Goal: Feedback & Contribution: Leave review/rating

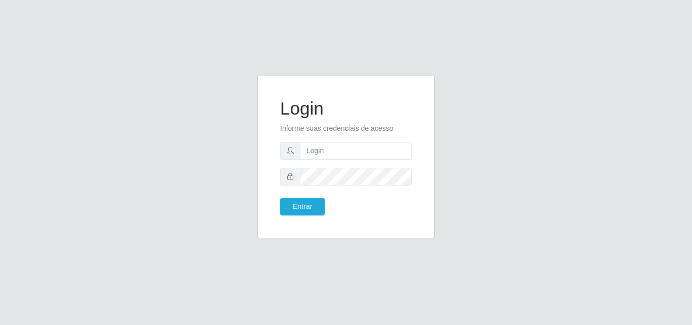
type input "vitoria@saullus"
click at [280, 198] on button "Entrar" at bounding box center [302, 207] width 45 height 18
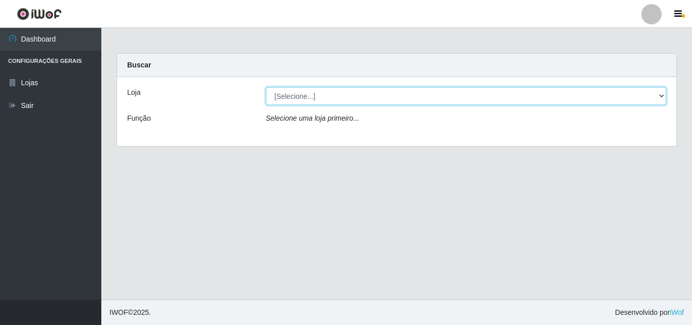
click at [417, 92] on select "[Selecione...] Saullus Supermercados" at bounding box center [466, 96] width 401 height 18
select select "423"
click at [266, 87] on select "[Selecione...] Saullus Supermercados" at bounding box center [466, 96] width 401 height 18
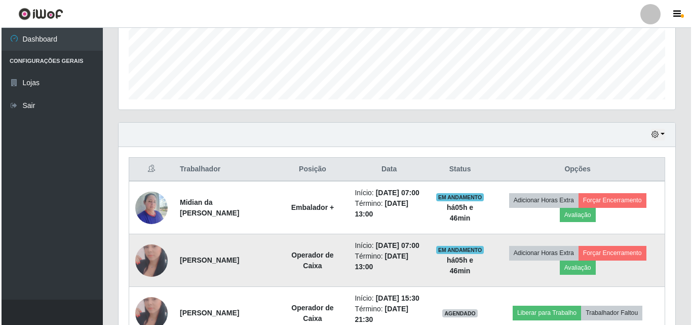
scroll to position [355, 0]
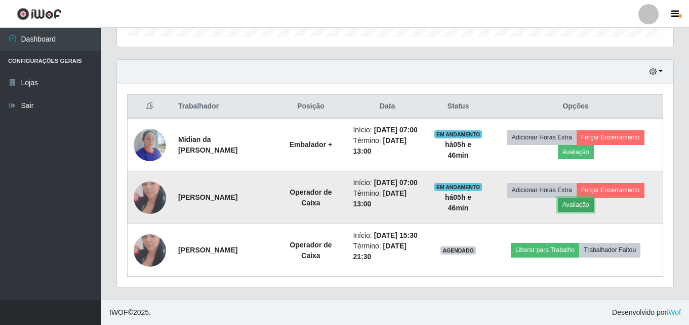
click at [574, 198] on button "Avaliação" at bounding box center [576, 205] width 36 height 14
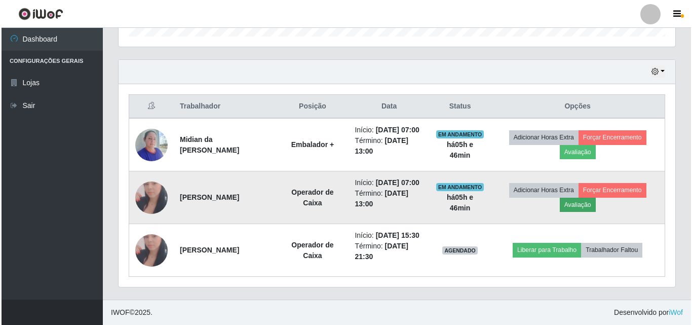
scroll to position [210, 552]
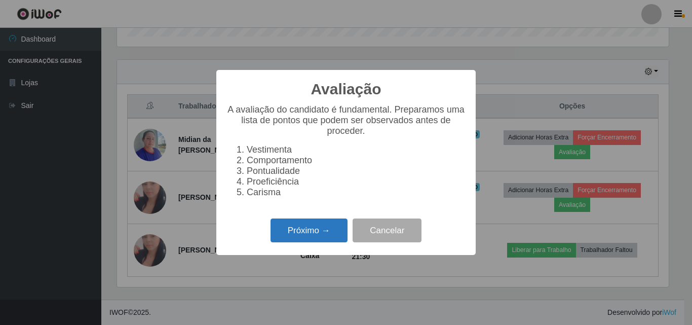
click at [289, 231] on button "Próximo →" at bounding box center [308, 230] width 77 height 24
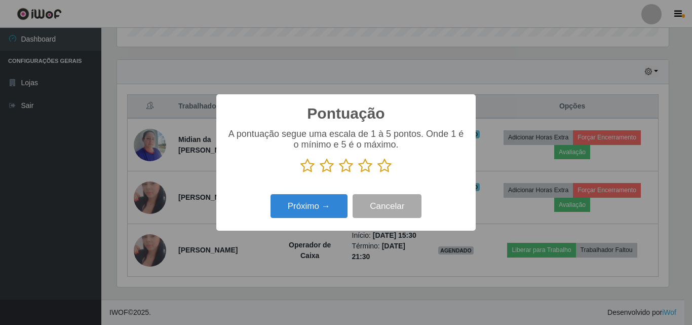
scroll to position [506260, 505919]
click at [391, 167] on icon at bounding box center [384, 165] width 14 height 15
click at [377, 173] on input "radio" at bounding box center [377, 173] width 0 height 0
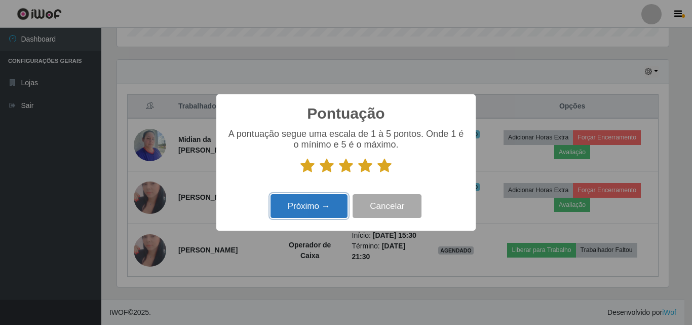
click at [307, 208] on button "Próximo →" at bounding box center [308, 206] width 77 height 24
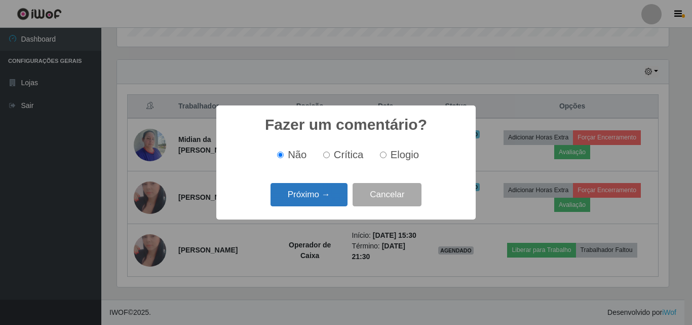
click at [306, 195] on button "Próximo →" at bounding box center [308, 195] width 77 height 24
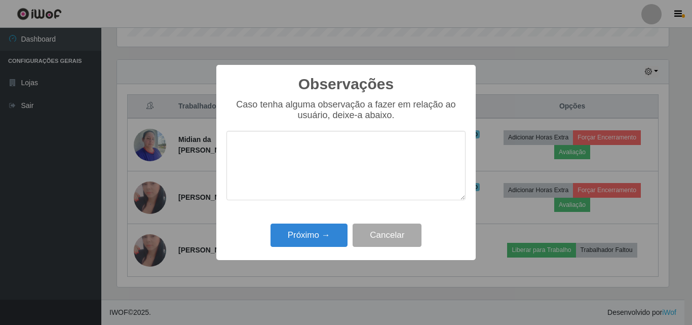
click at [319, 179] on textarea at bounding box center [345, 165] width 239 height 69
type textarea "Otima profissional"
click at [306, 249] on div "Próximo → Cancelar" at bounding box center [345, 234] width 239 height 29
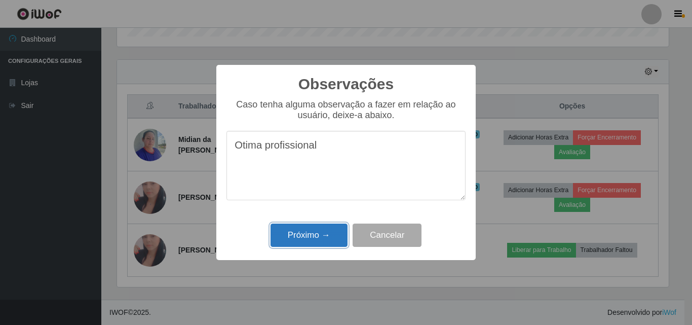
click at [307, 242] on button "Próximo →" at bounding box center [308, 235] width 77 height 24
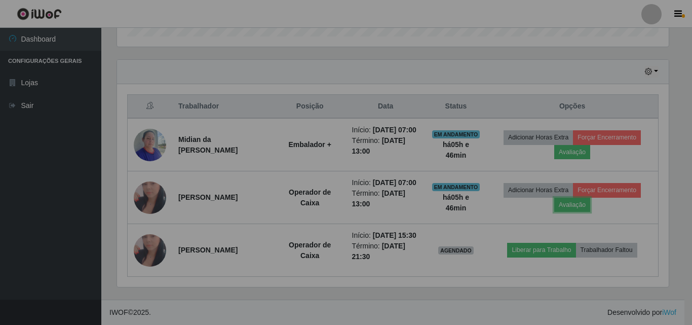
scroll to position [210, 557]
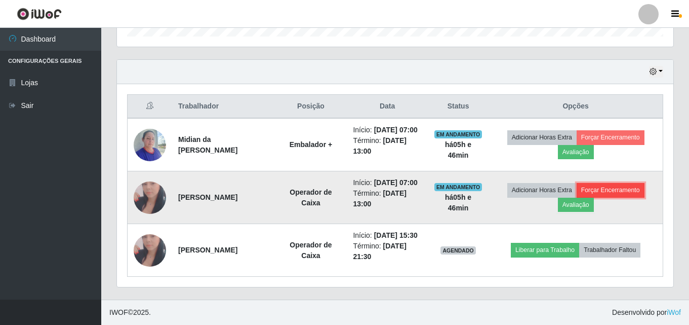
click at [603, 183] on button "Forçar Encerramento" at bounding box center [611, 190] width 68 height 14
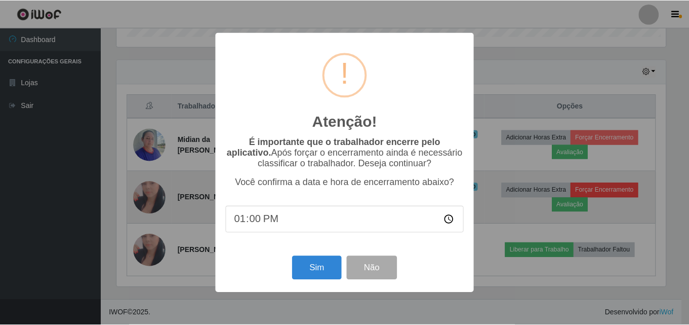
scroll to position [210, 552]
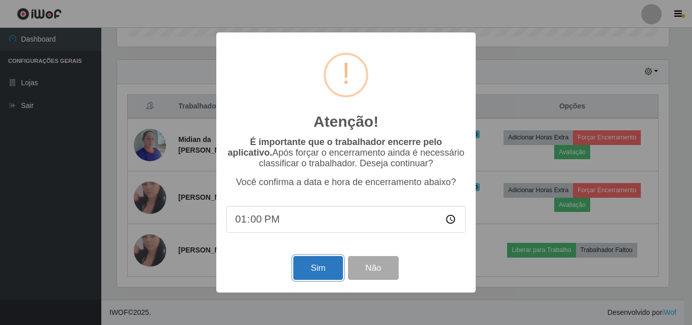
click at [305, 280] on button "Sim" at bounding box center [317, 268] width 49 height 24
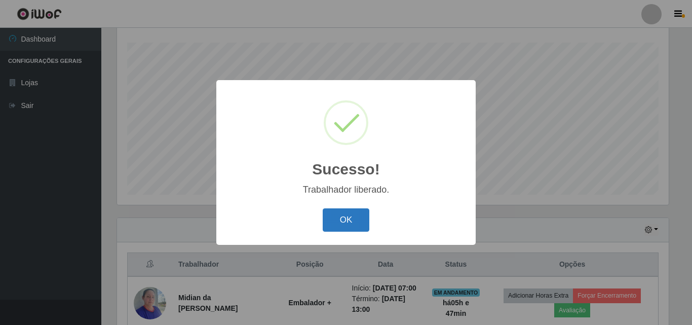
click at [330, 224] on button "OK" at bounding box center [346, 220] width 47 height 24
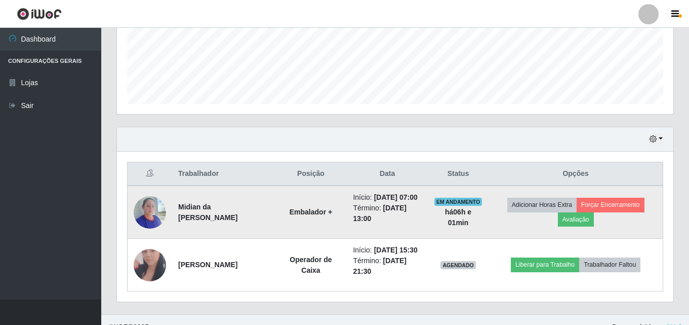
scroll to position [269, 0]
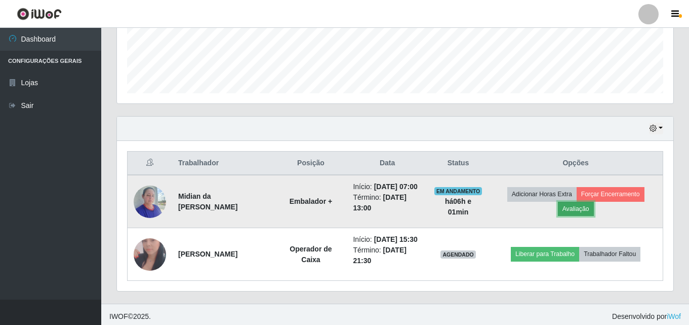
click at [581, 216] on button "Avaliação" at bounding box center [576, 209] width 36 height 14
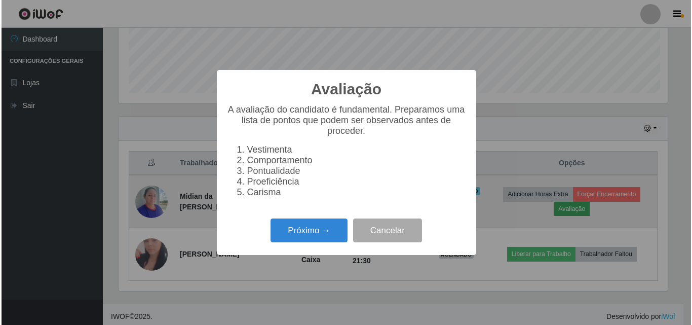
scroll to position [210, 552]
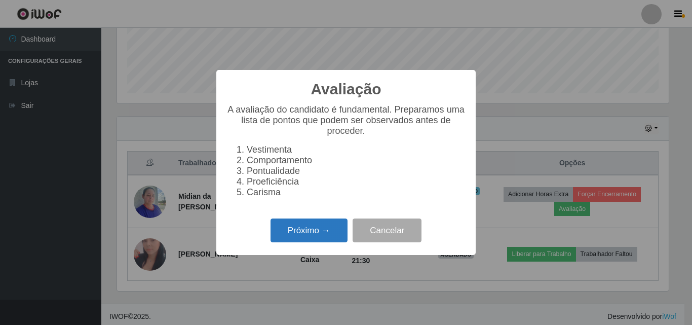
click at [319, 230] on button "Próximo →" at bounding box center [308, 230] width 77 height 24
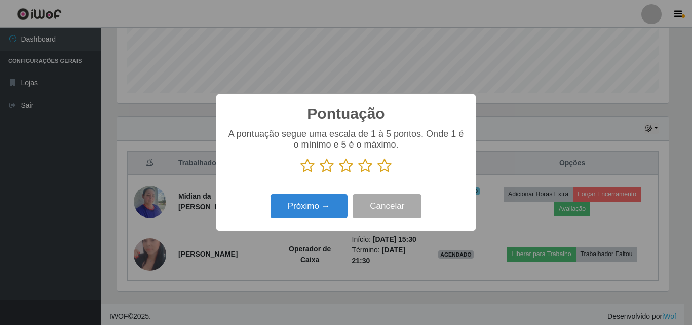
click at [382, 162] on icon at bounding box center [384, 165] width 14 height 15
click at [377, 173] on input "radio" at bounding box center [377, 173] width 0 height 0
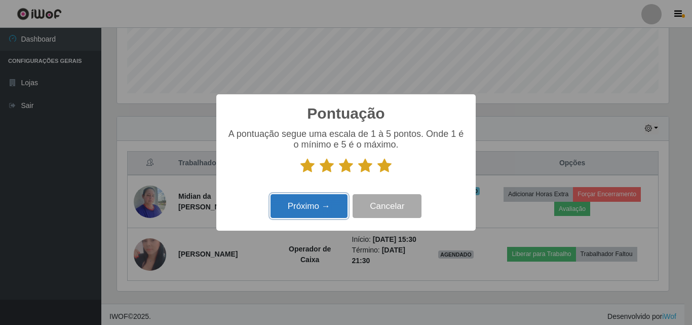
click at [334, 211] on button "Próximo →" at bounding box center [308, 206] width 77 height 24
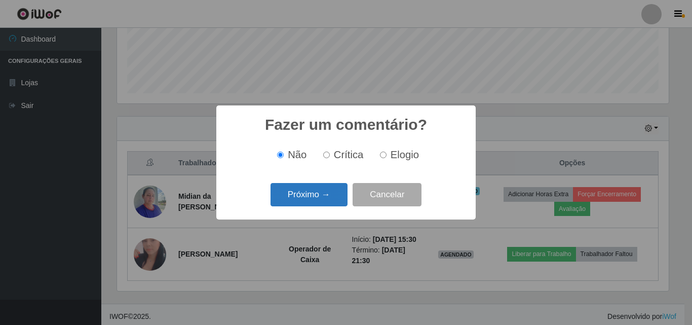
click at [319, 193] on button "Próximo →" at bounding box center [308, 195] width 77 height 24
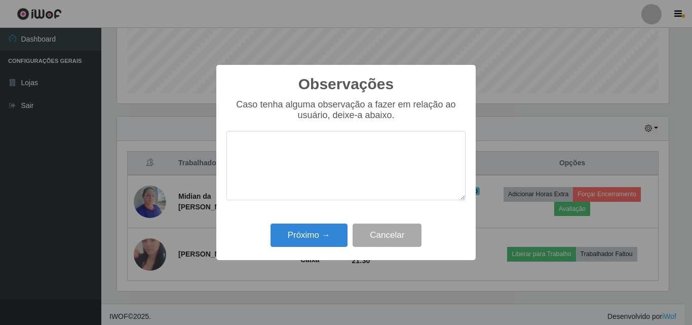
click at [319, 186] on textarea at bounding box center [345, 165] width 239 height 69
type textarea "Otima profissional"
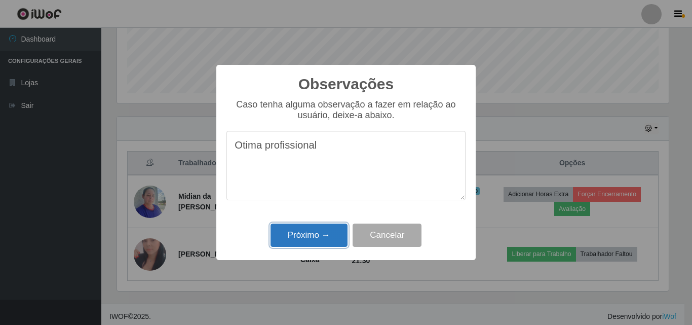
click at [301, 247] on button "Próximo →" at bounding box center [308, 235] width 77 height 24
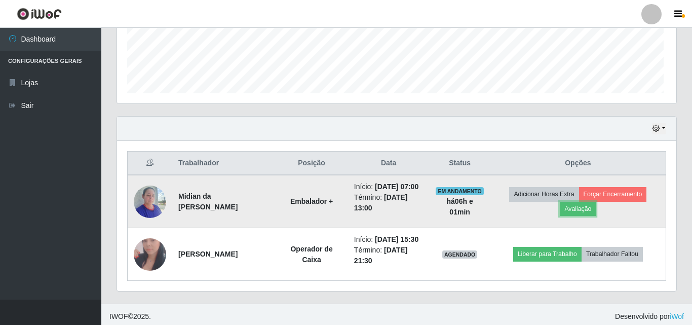
scroll to position [210, 557]
click at [613, 199] on button "Forçar Encerramento" at bounding box center [611, 194] width 68 height 14
click at [609, 201] on button "Forçar Encerramento" at bounding box center [611, 194] width 68 height 14
click at [624, 200] on button "Forçar Encerramento" at bounding box center [611, 194] width 68 height 14
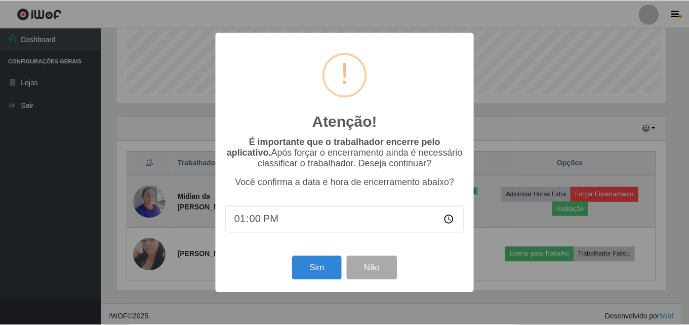
scroll to position [210, 552]
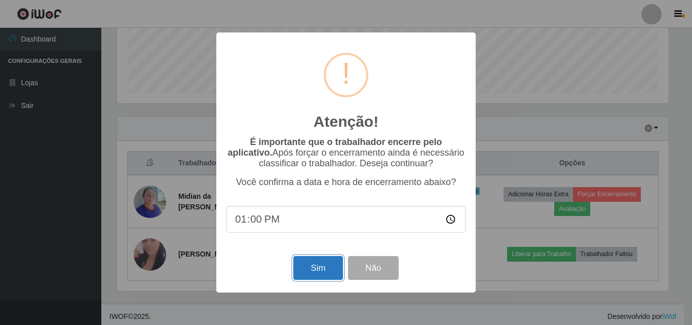
click at [326, 264] on button "Sim" at bounding box center [317, 268] width 49 height 24
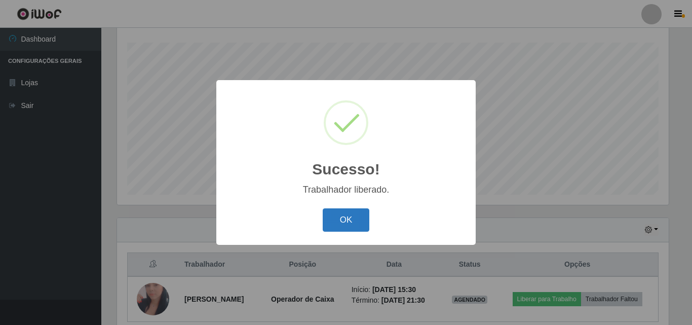
click at [359, 223] on button "OK" at bounding box center [346, 220] width 47 height 24
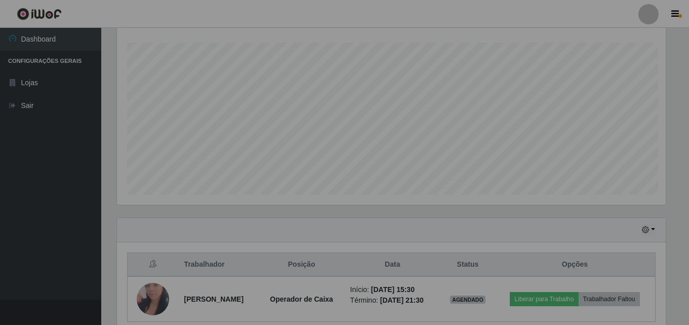
scroll to position [210, 557]
